Goal: Find specific page/section: Find specific page/section

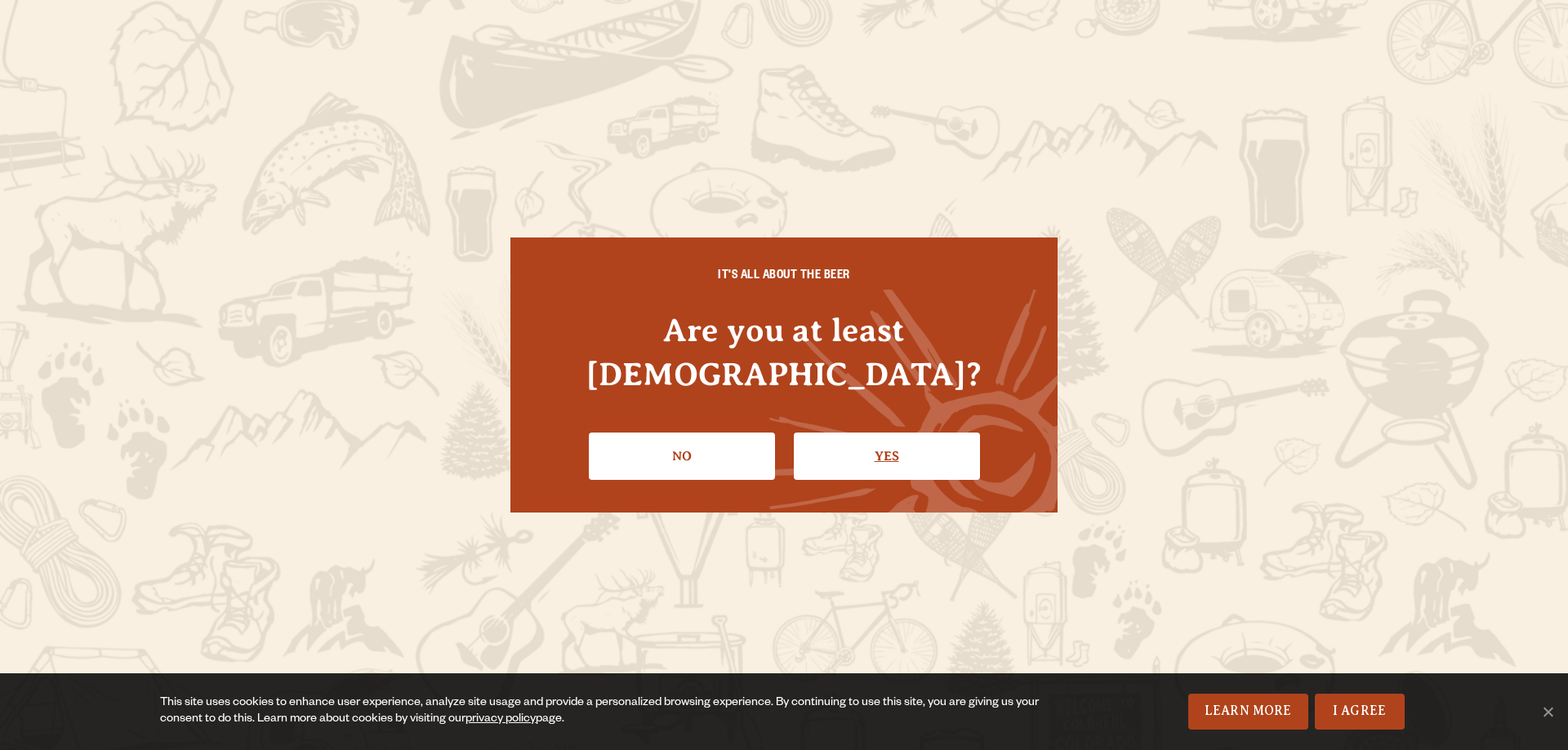
click at [882, 433] on link "Yes" at bounding box center [887, 456] width 186 height 47
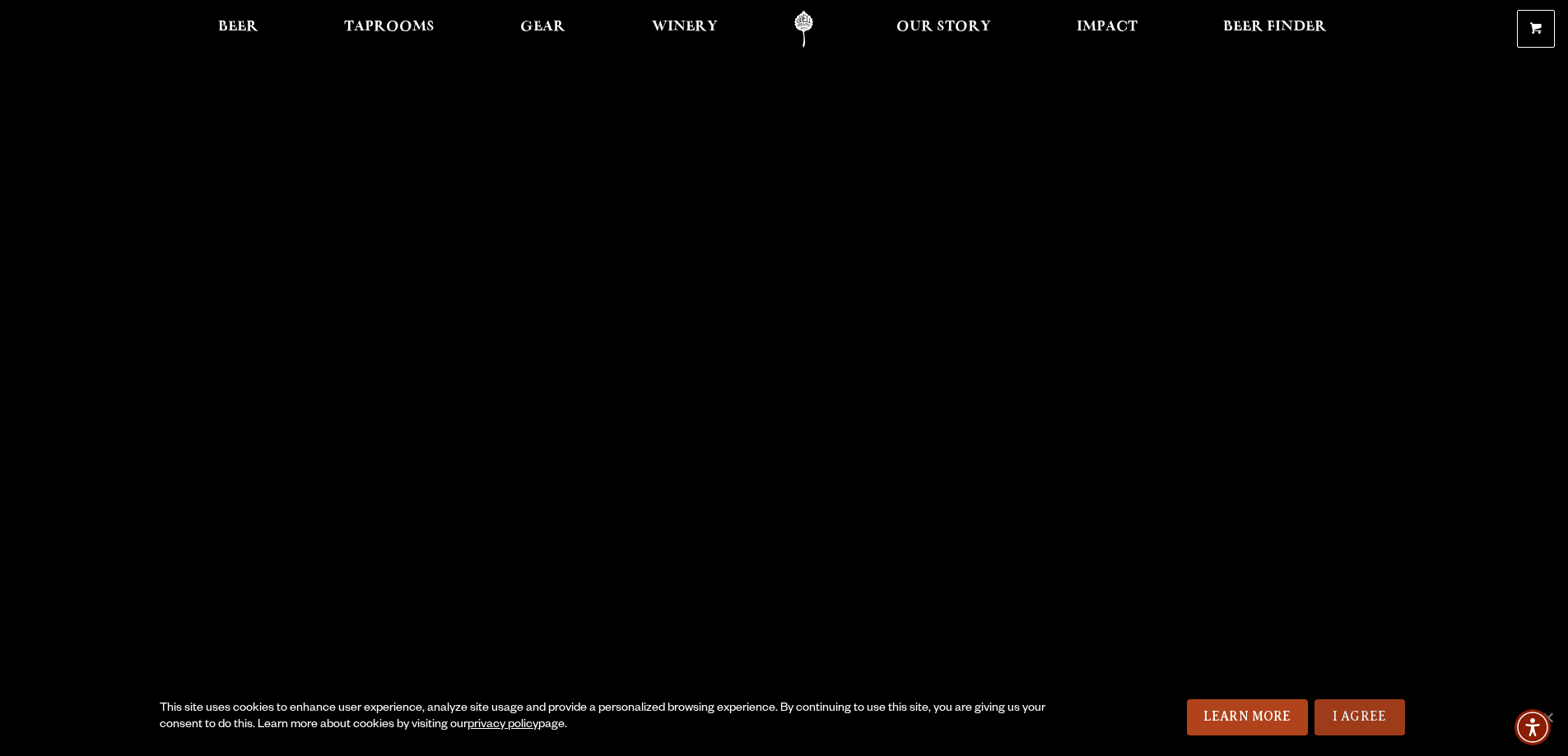
click at [1337, 723] on link "I Agree" at bounding box center [1359, 717] width 90 height 36
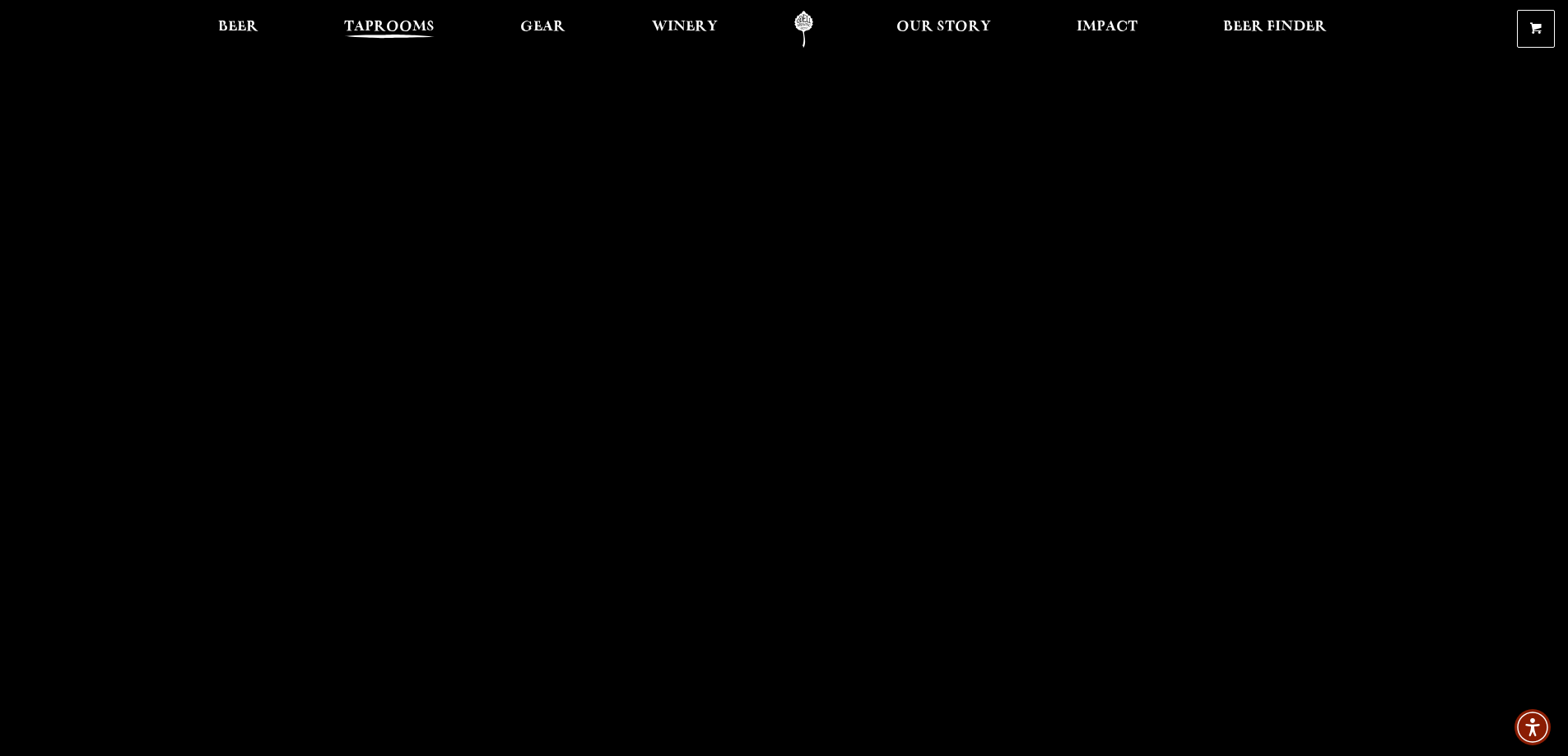
click at [373, 27] on span "Taprooms" at bounding box center [390, 27] width 90 height 14
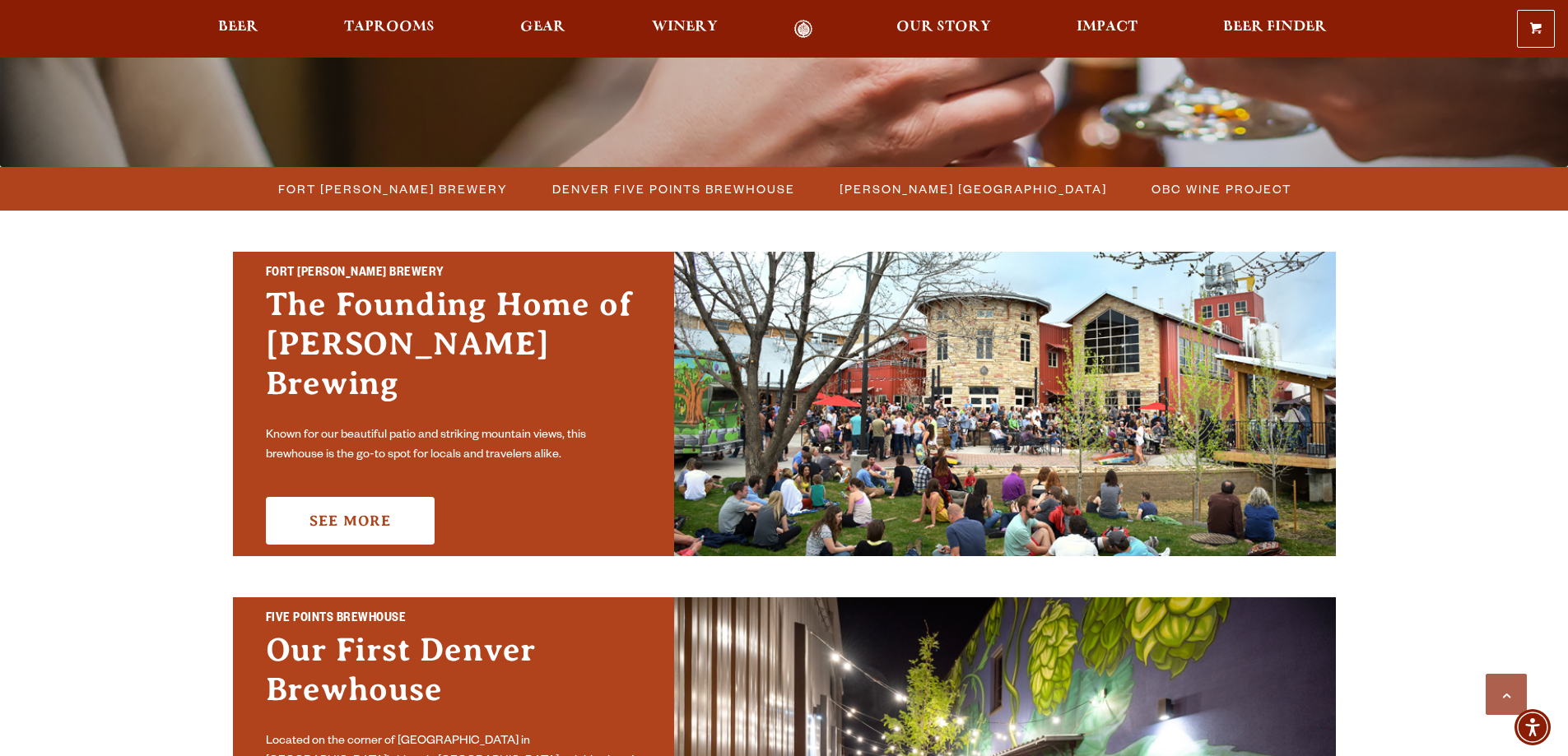
scroll to position [411, 0]
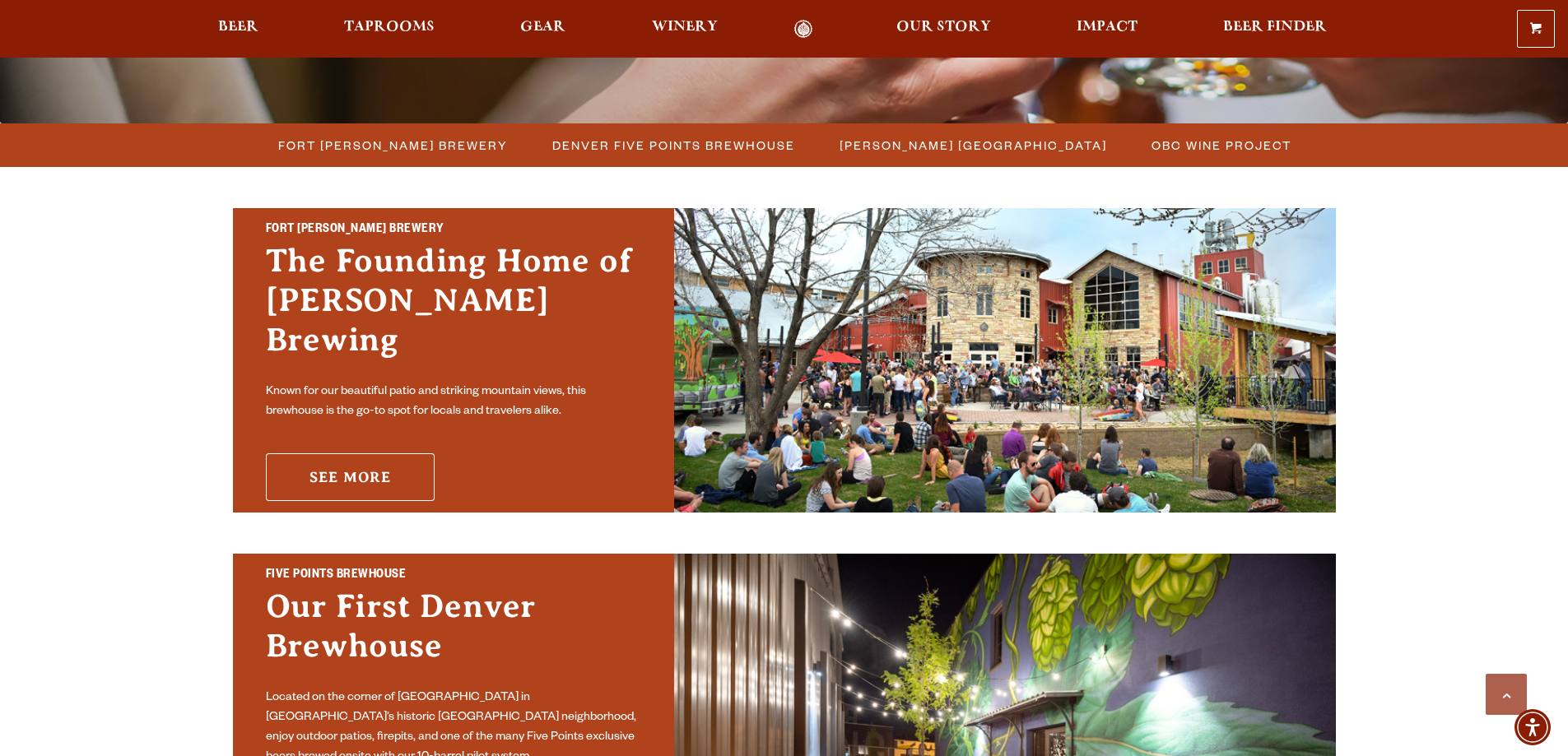
click at [361, 464] on link "See More" at bounding box center [350, 477] width 169 height 48
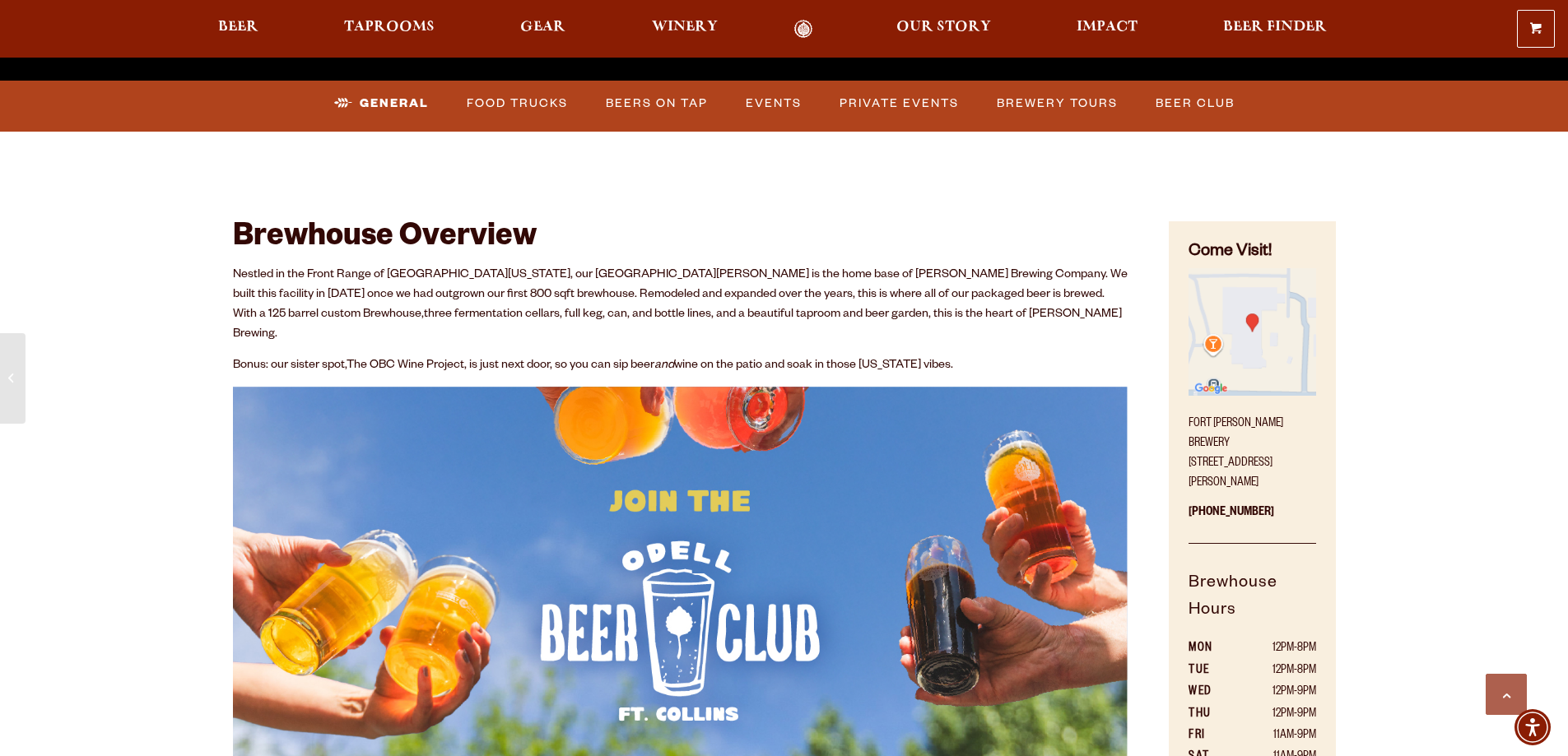
scroll to position [741, 0]
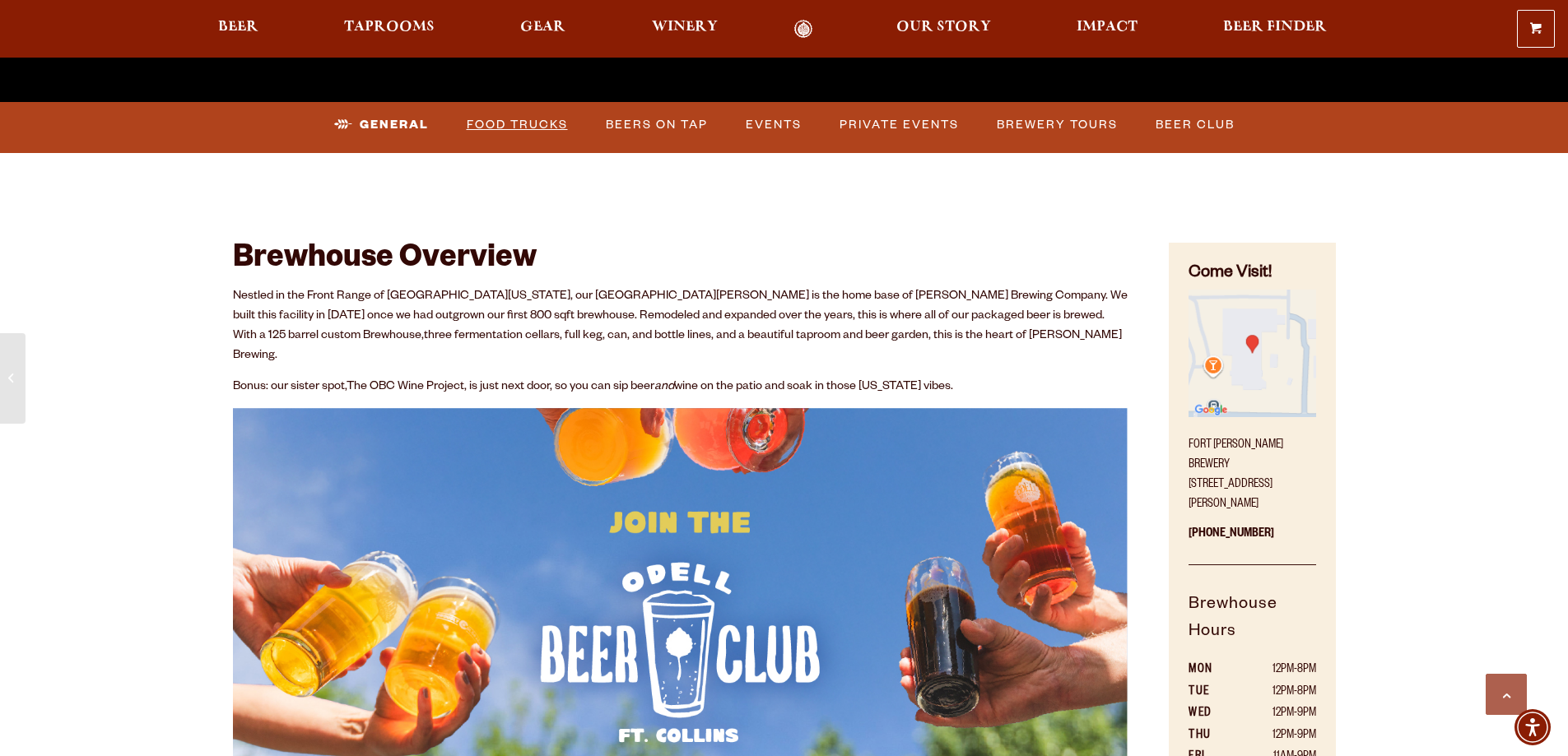
click at [517, 123] on link "Food Trucks" at bounding box center [517, 125] width 115 height 38
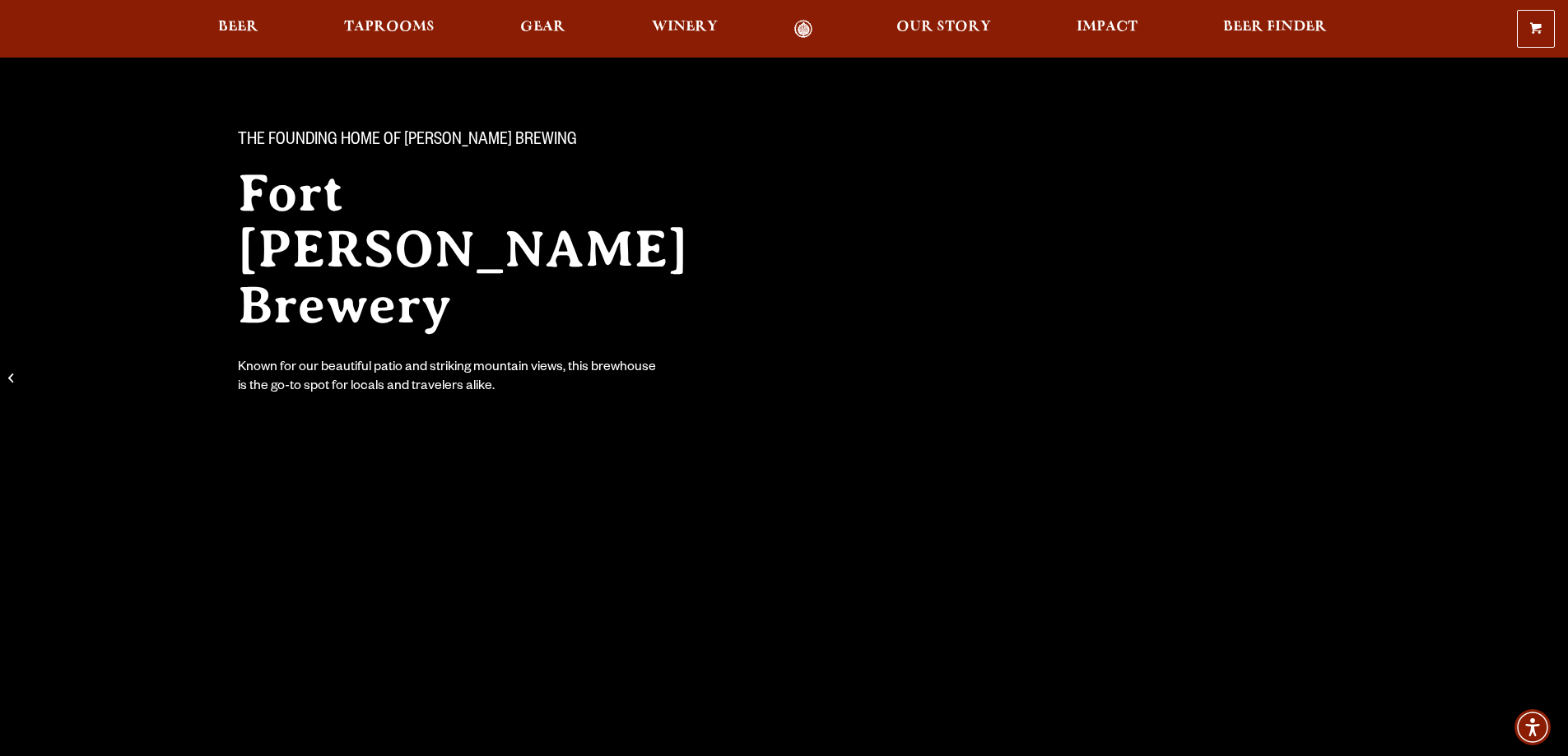
scroll to position [0, 0]
